Goal: Information Seeking & Learning: Learn about a topic

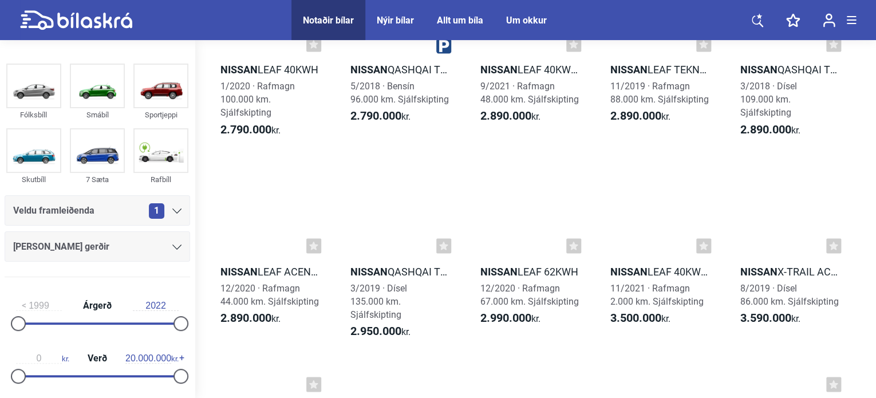
scroll to position [962, 0]
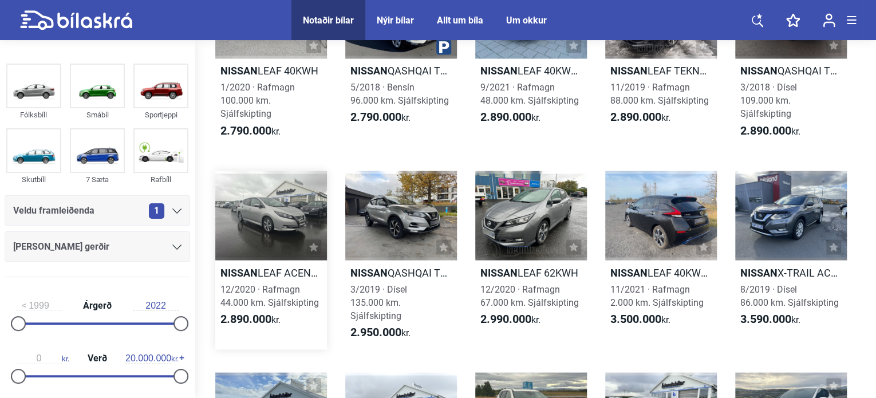
click at [263, 223] on div at bounding box center [271, 215] width 112 height 89
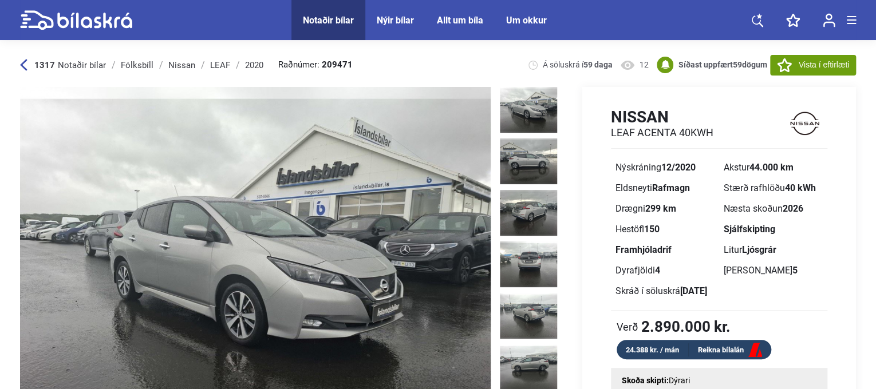
scroll to position [23, 0]
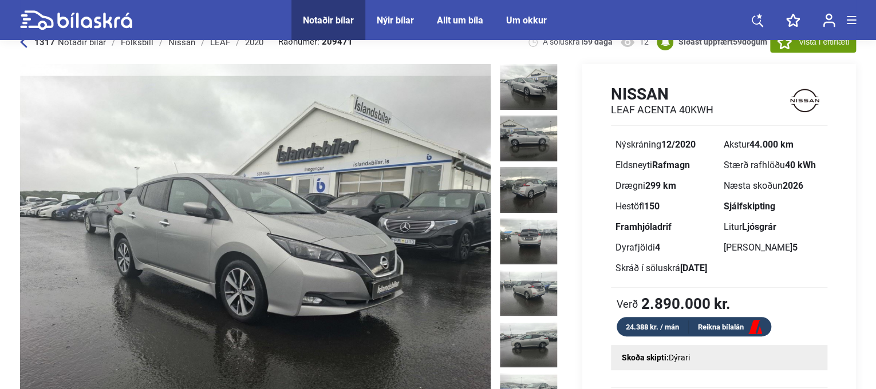
click at [411, 213] on img at bounding box center [255, 252] width 471 height 377
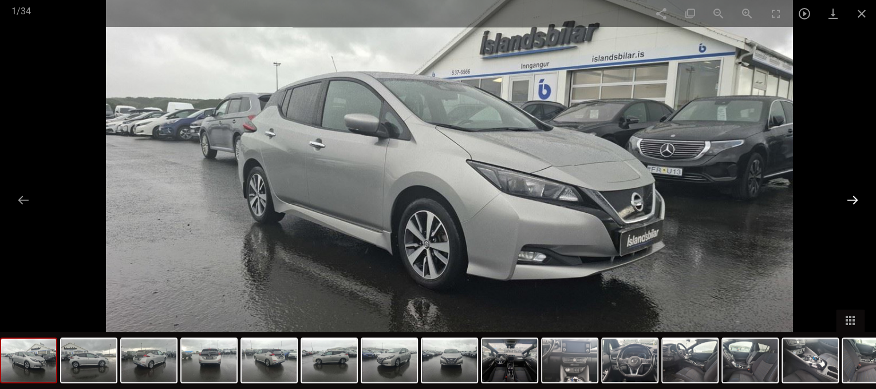
click at [852, 199] on button at bounding box center [853, 200] width 24 height 22
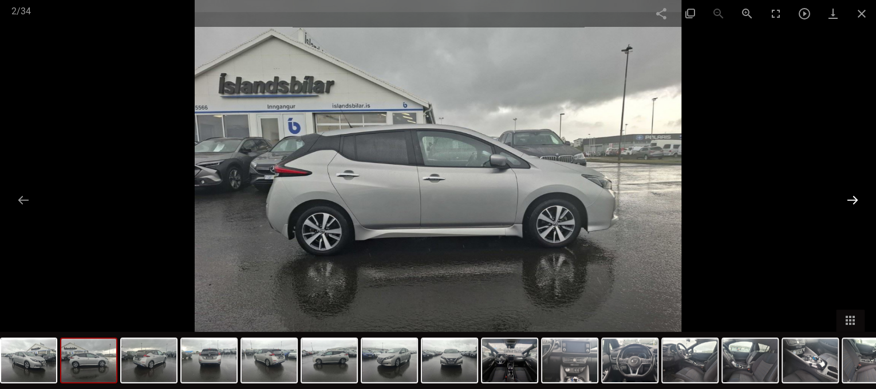
click at [852, 199] on button at bounding box center [853, 200] width 24 height 22
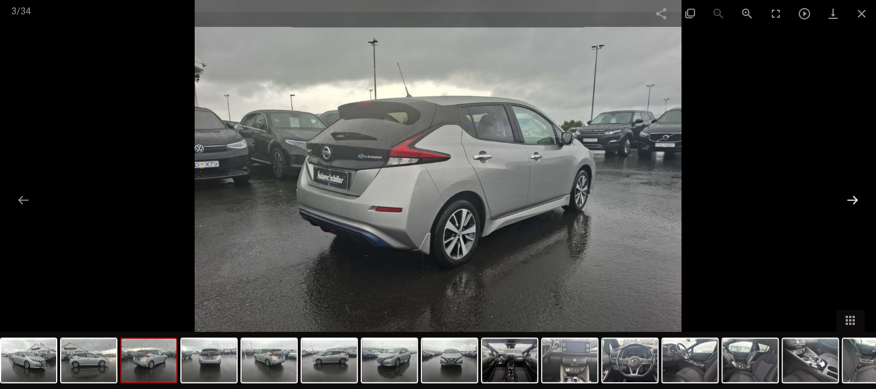
click at [852, 199] on button at bounding box center [853, 200] width 24 height 22
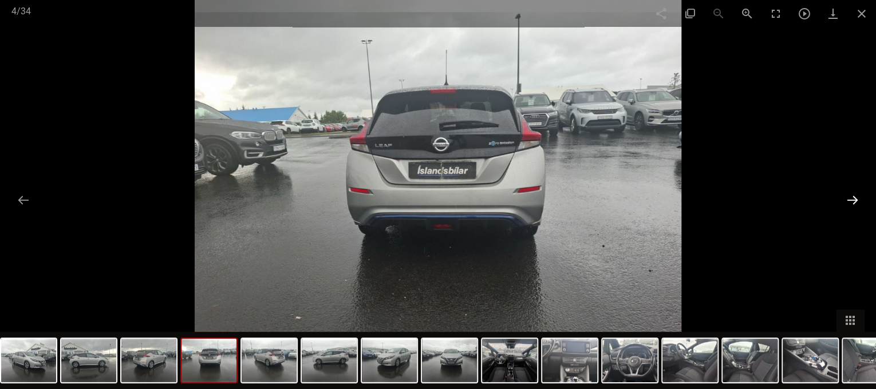
click at [852, 199] on button at bounding box center [853, 200] width 24 height 22
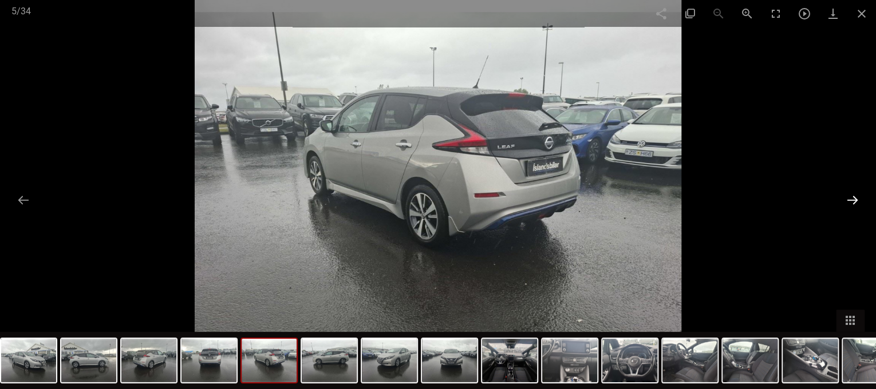
click at [852, 199] on button at bounding box center [853, 200] width 24 height 22
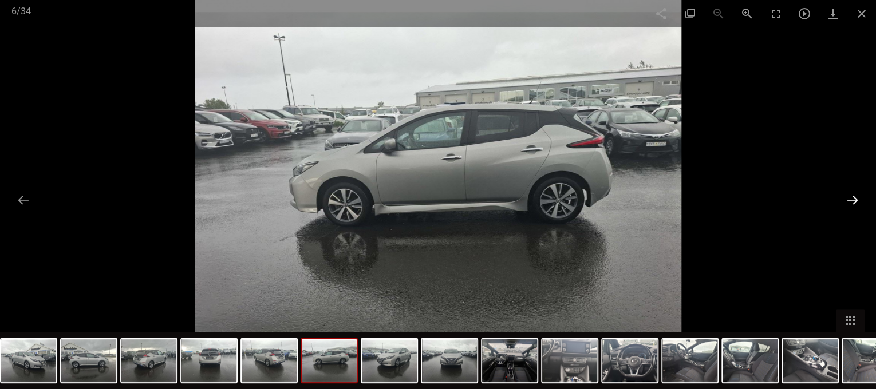
click at [852, 199] on button at bounding box center [853, 200] width 24 height 22
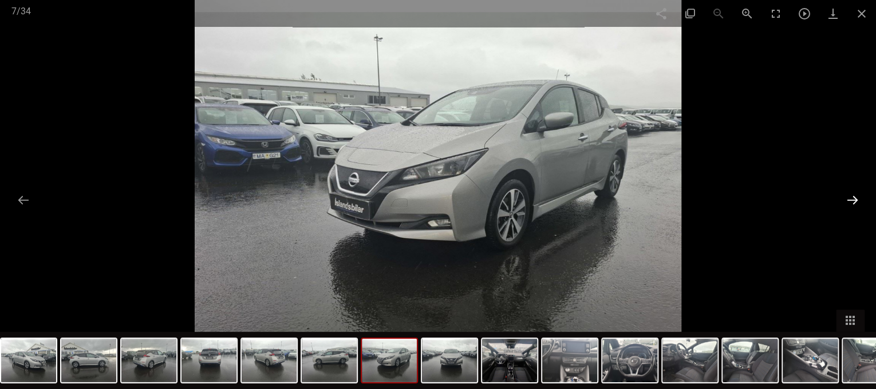
click at [852, 199] on button at bounding box center [853, 200] width 24 height 22
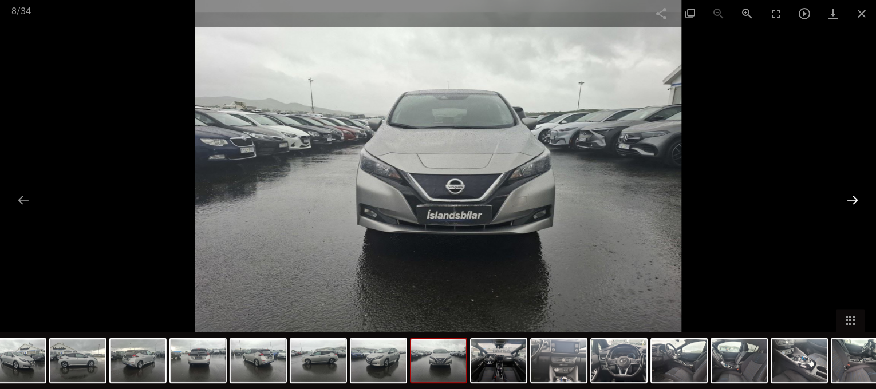
click at [852, 199] on button at bounding box center [853, 200] width 24 height 22
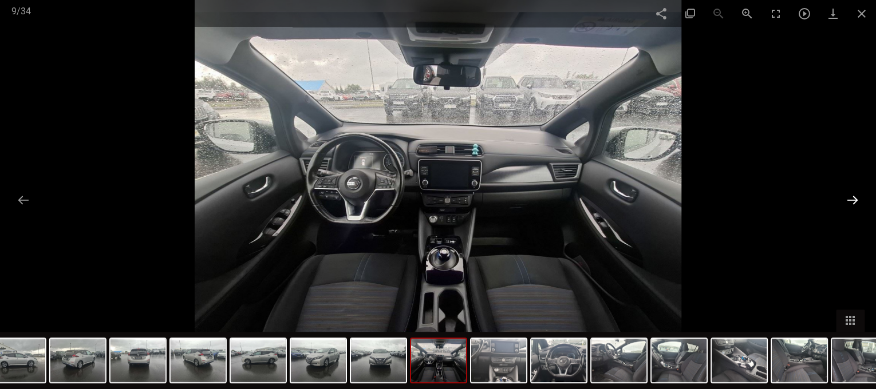
click at [852, 199] on button at bounding box center [853, 200] width 24 height 22
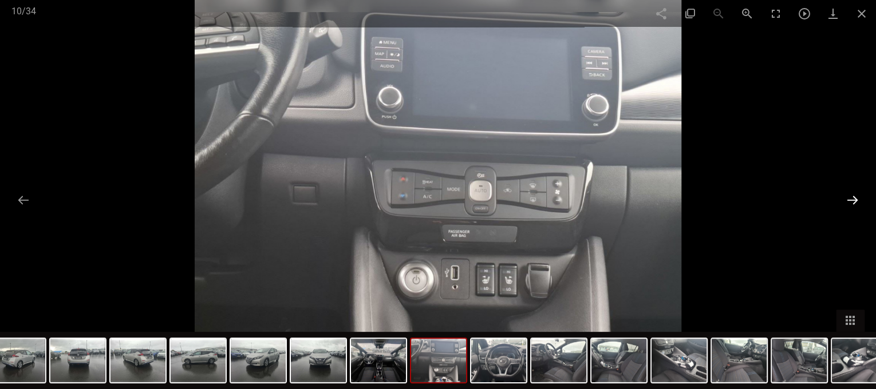
click at [852, 199] on button at bounding box center [853, 200] width 24 height 22
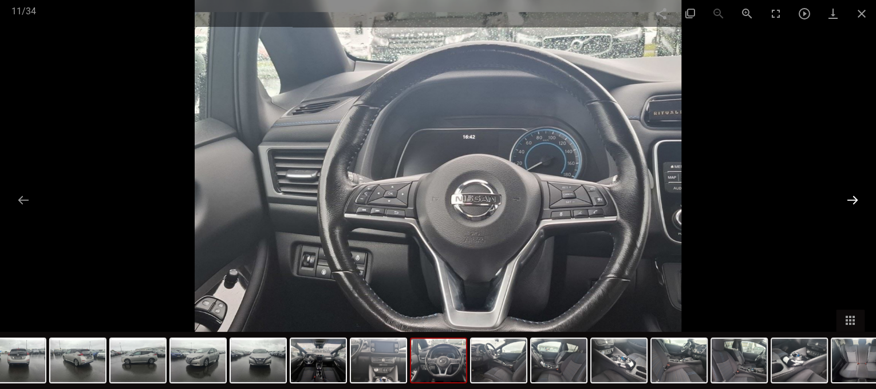
click at [852, 199] on button at bounding box center [853, 200] width 24 height 22
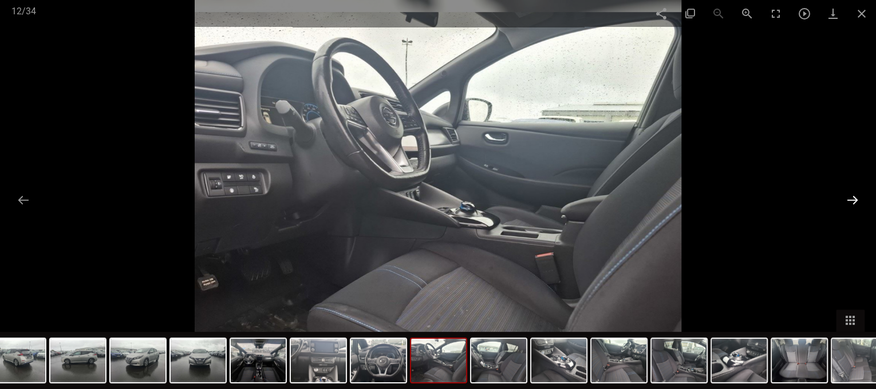
click at [852, 199] on button at bounding box center [853, 200] width 24 height 22
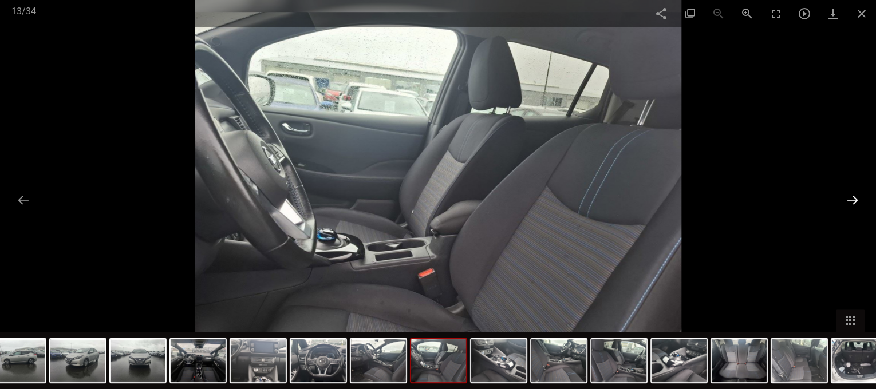
click at [852, 199] on button at bounding box center [853, 200] width 24 height 22
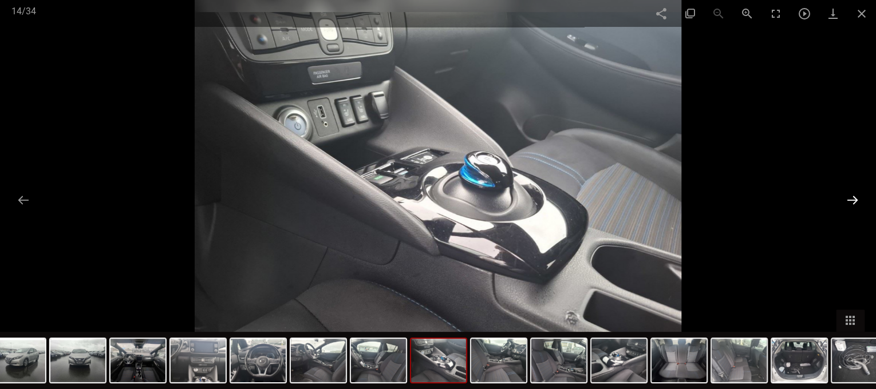
click at [852, 199] on button at bounding box center [853, 200] width 24 height 22
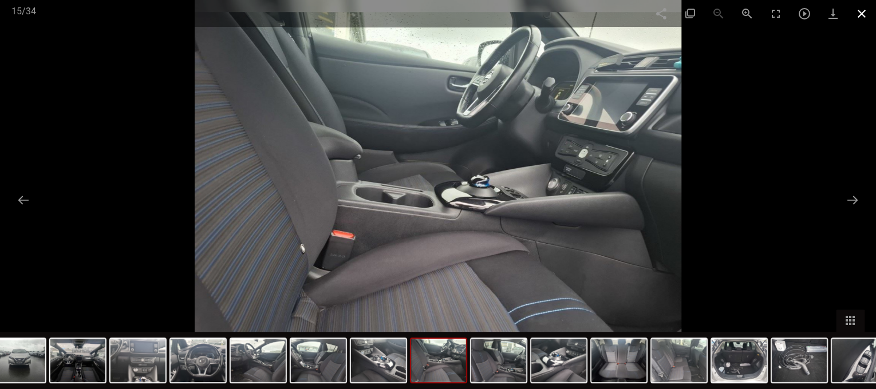
click at [861, 15] on span at bounding box center [861, 13] width 29 height 27
